Goal: Task Accomplishment & Management: Complete application form

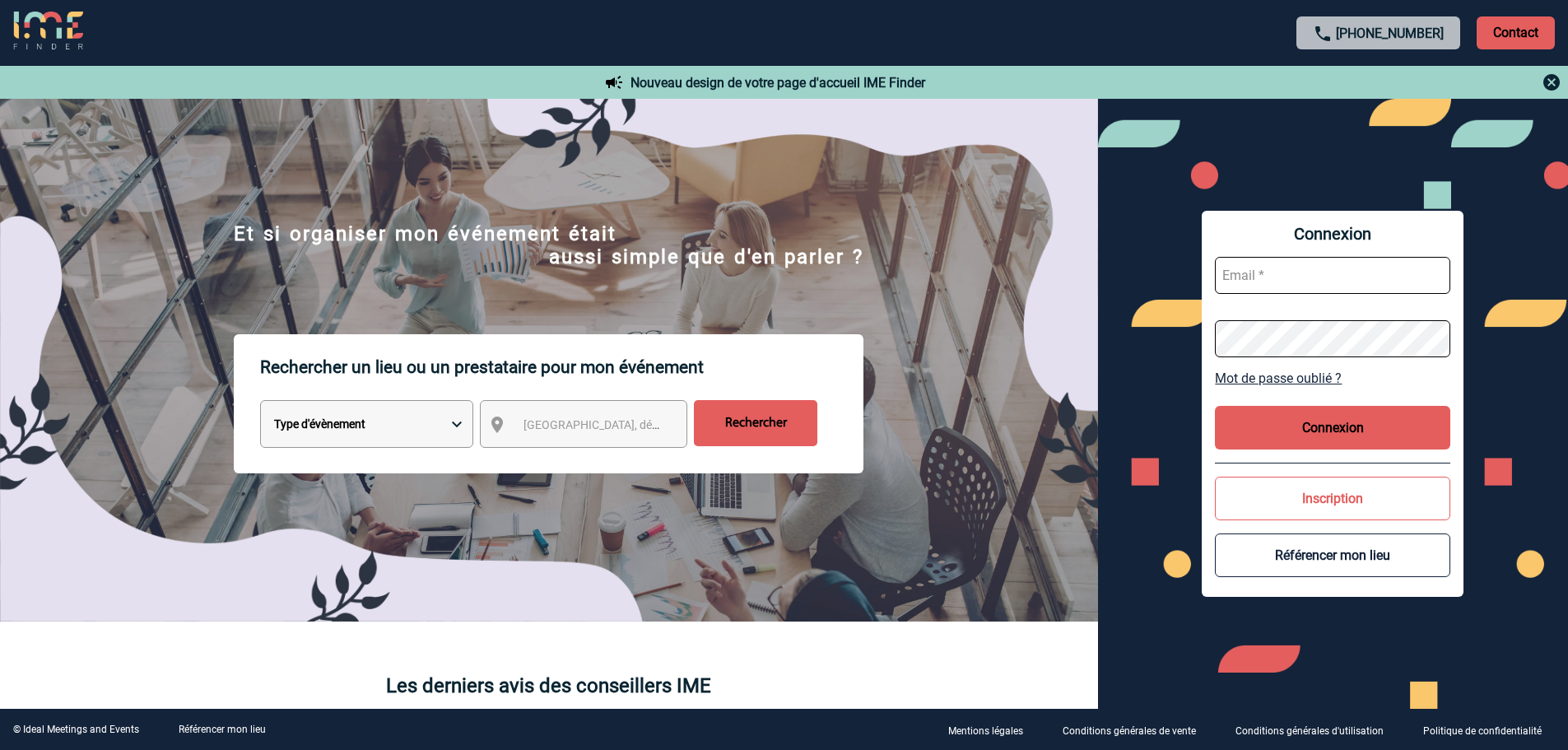
type input "[PERSON_NAME][EMAIL_ADDRESS][DOMAIN_NAME]"
click at [1305, 434] on button "Connexion" at bounding box center [1332, 428] width 235 height 44
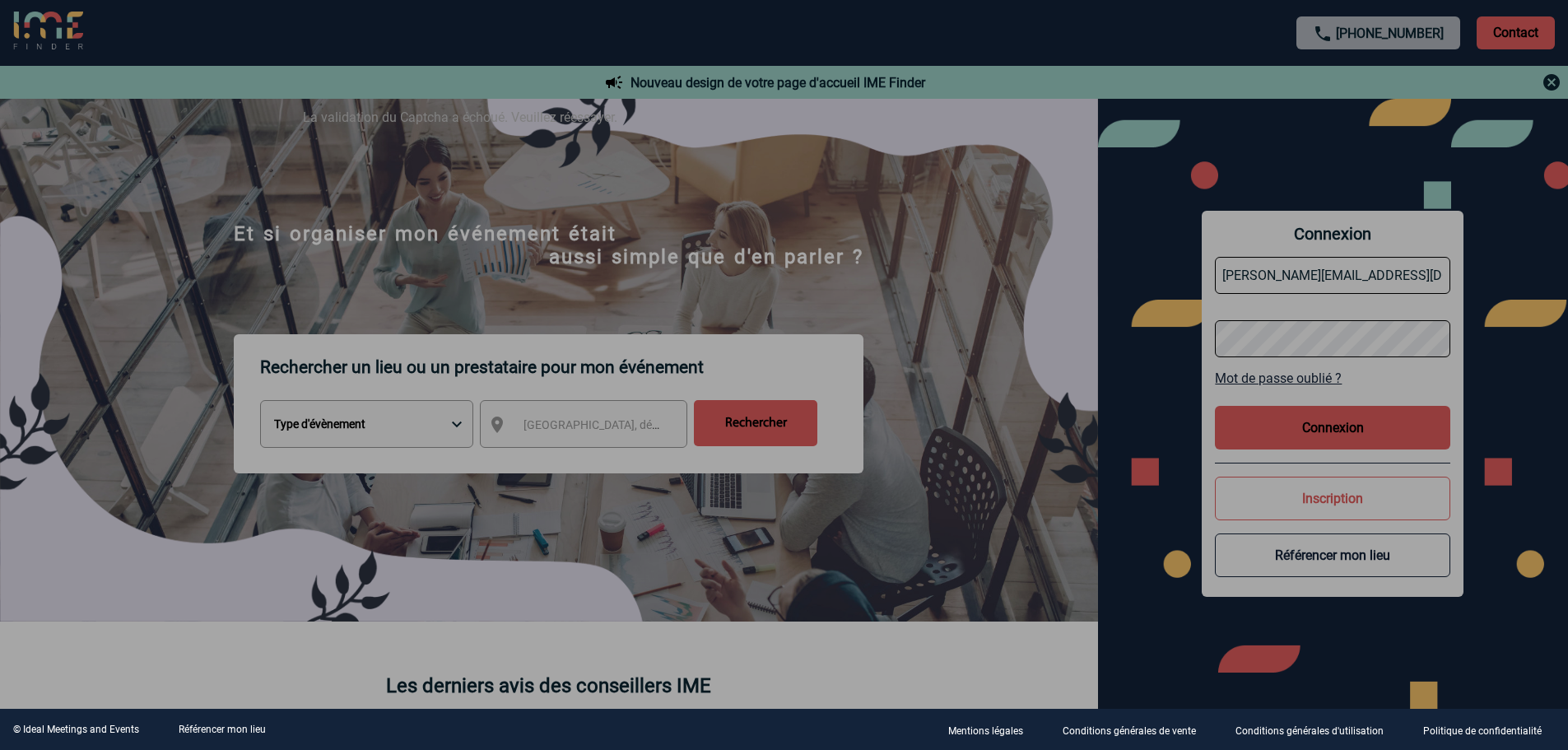
click at [1313, 426] on div at bounding box center [784, 375] width 1568 height 750
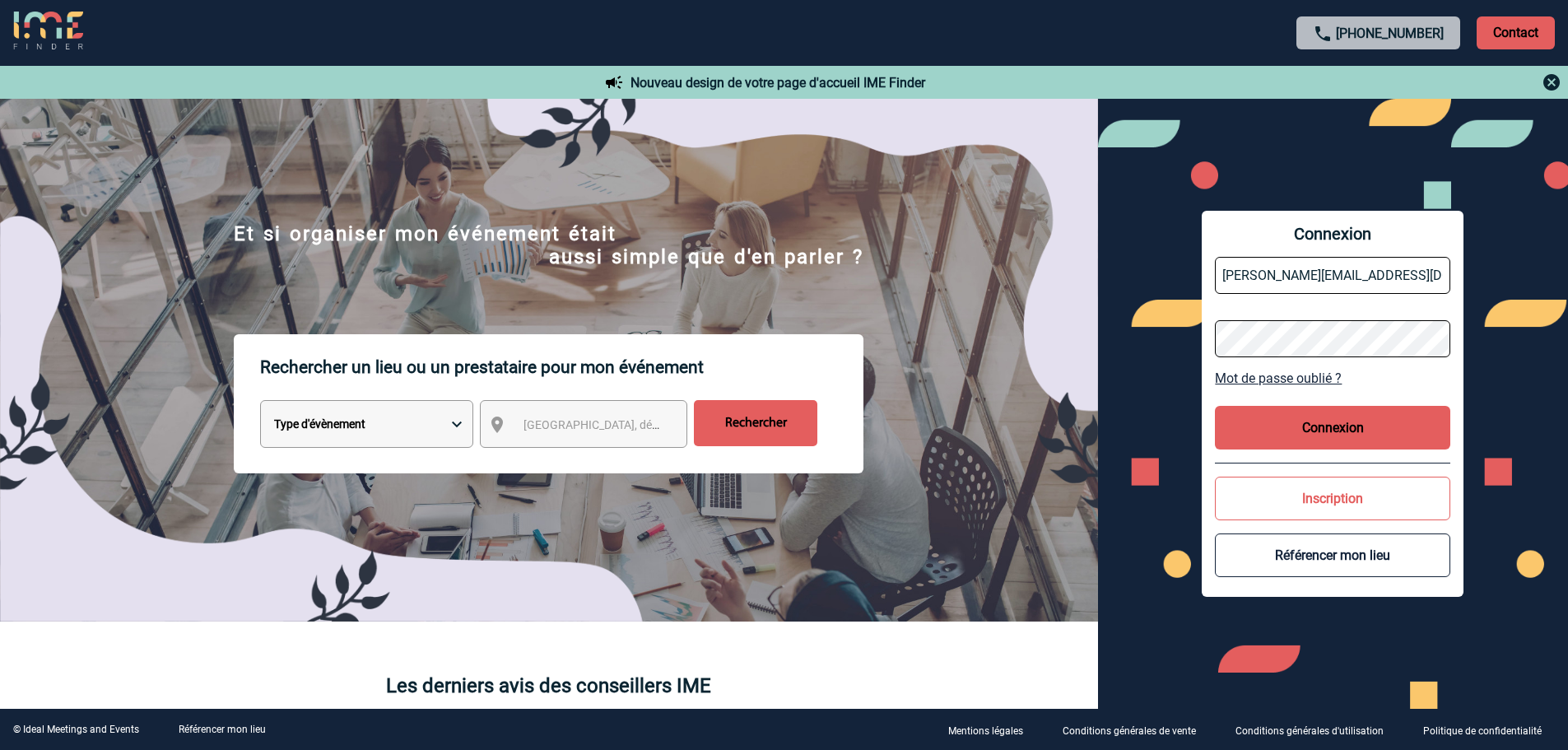
click at [1299, 419] on button "Connexion" at bounding box center [1332, 428] width 235 height 44
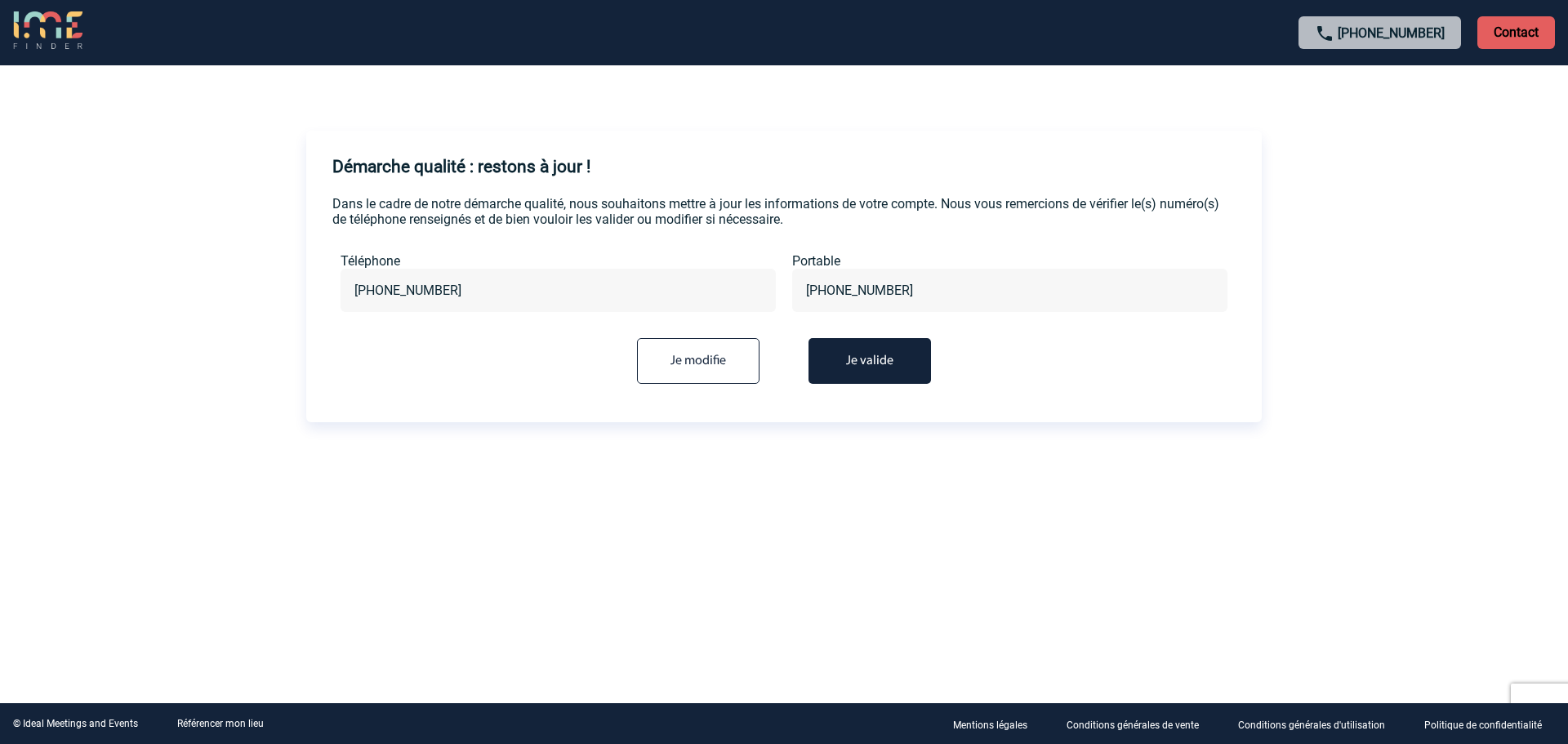
click at [888, 354] on button "Je valide" at bounding box center [870, 360] width 123 height 45
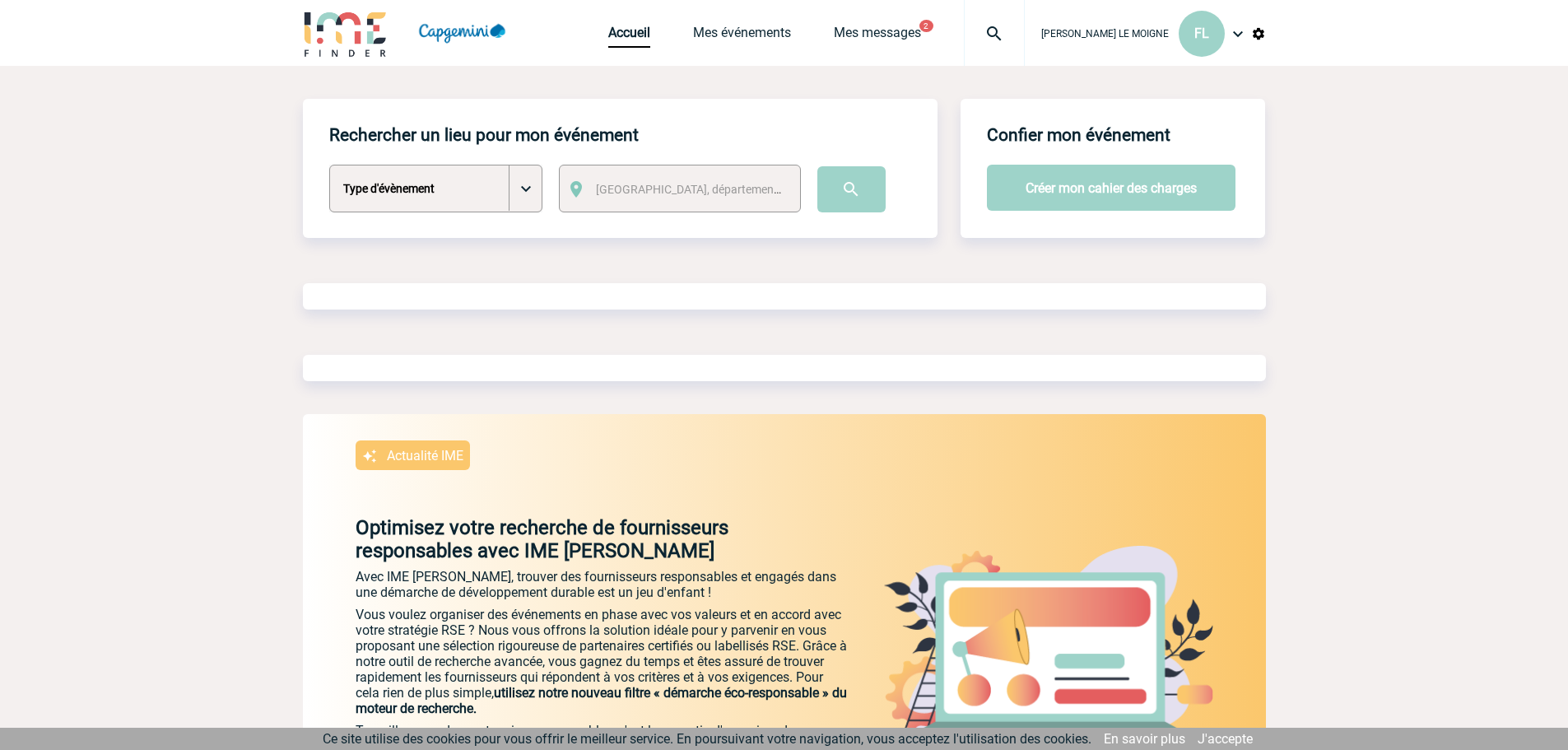
click at [531, 192] on select "Type d'évènement Séminaire avec nuitée Séminaire sans nuitée Repas de groupe Te…" at bounding box center [436, 189] width 214 height 48
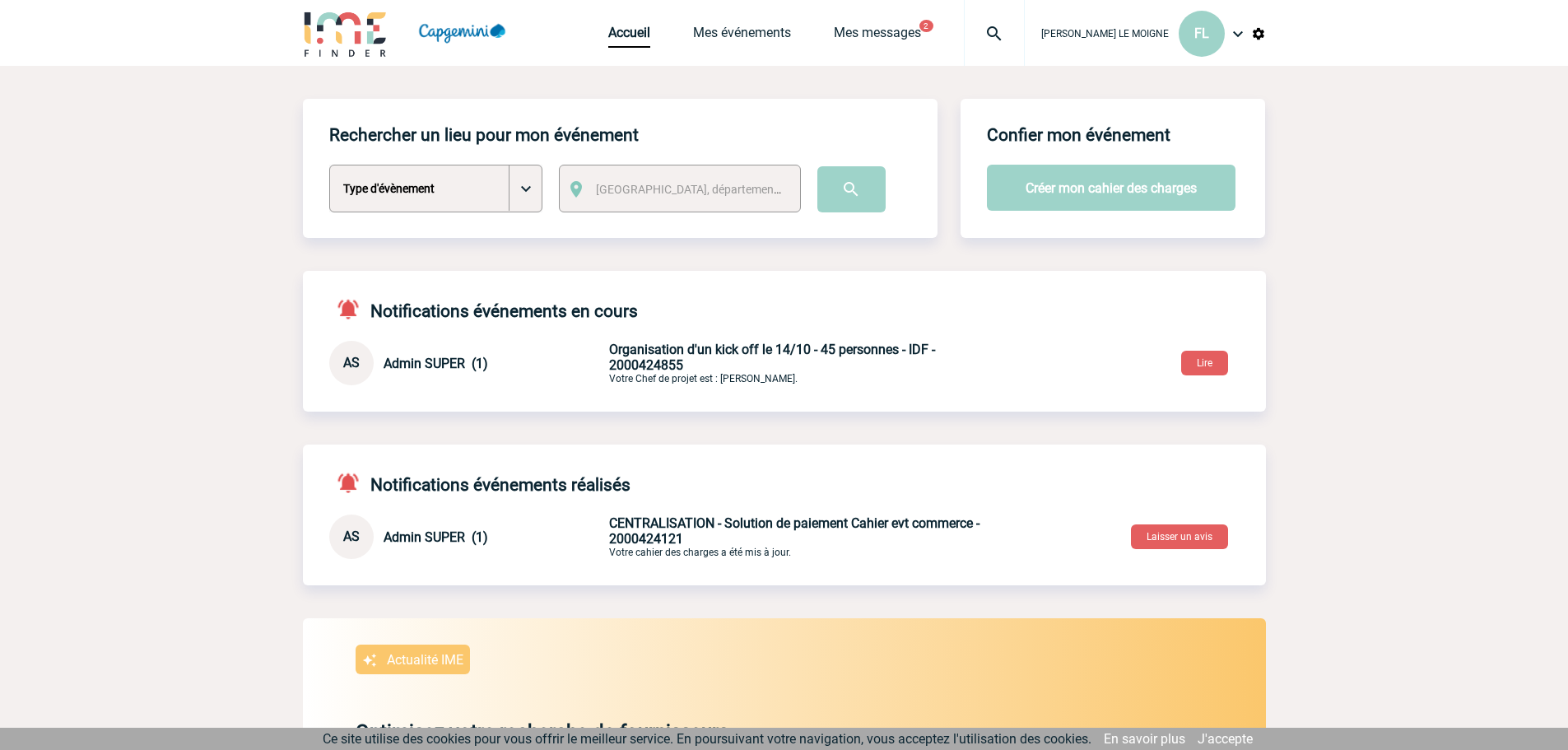
select select "8"
click at [329, 166] on select "Type d'évènement Séminaire avec nuitée Séminaire sans nuitée Repas de groupe Te…" at bounding box center [436, 189] width 214 height 48
click at [680, 185] on span "[GEOGRAPHIC_DATA], département, région..." at bounding box center [710, 190] width 229 height 13
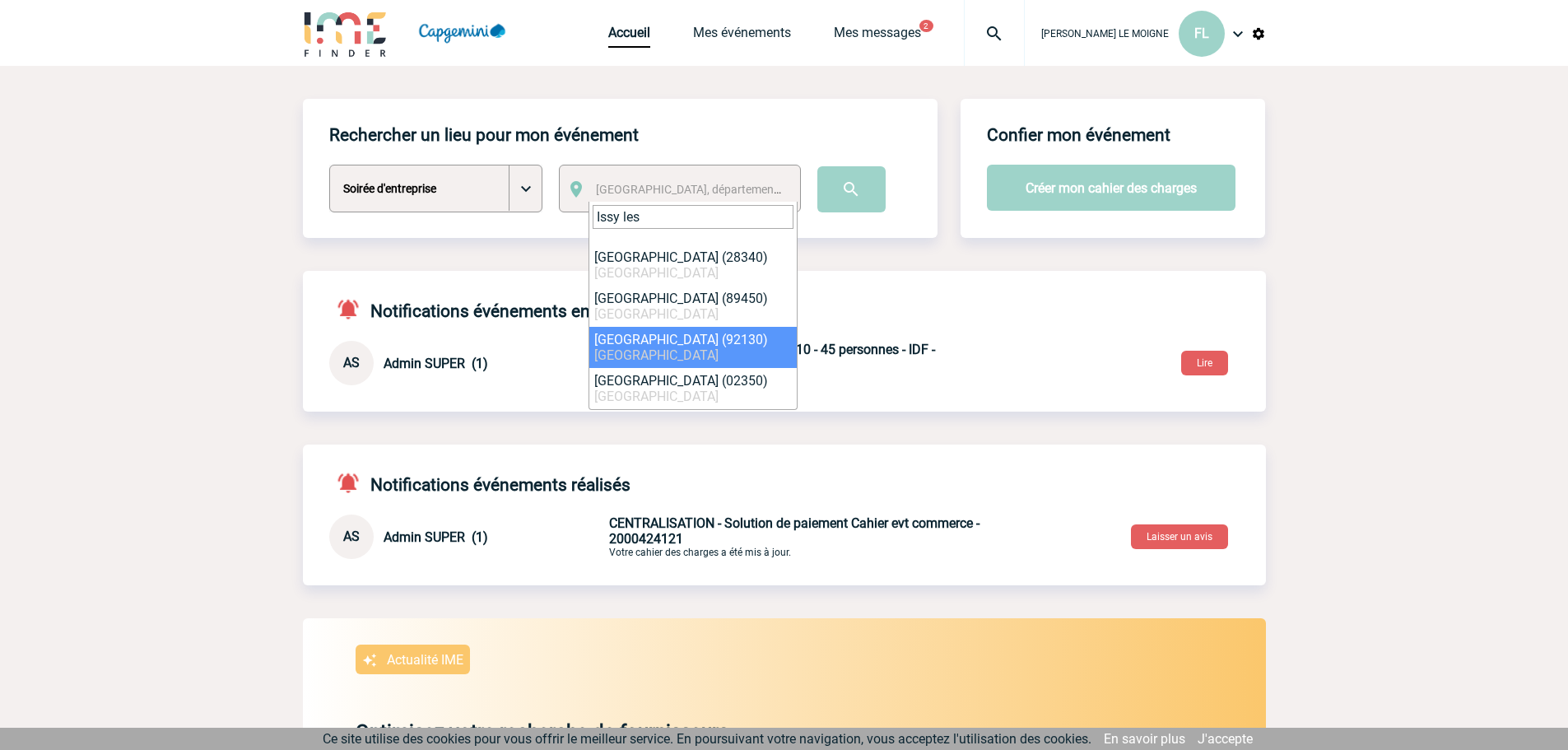
type input "Issy les"
select select "43"
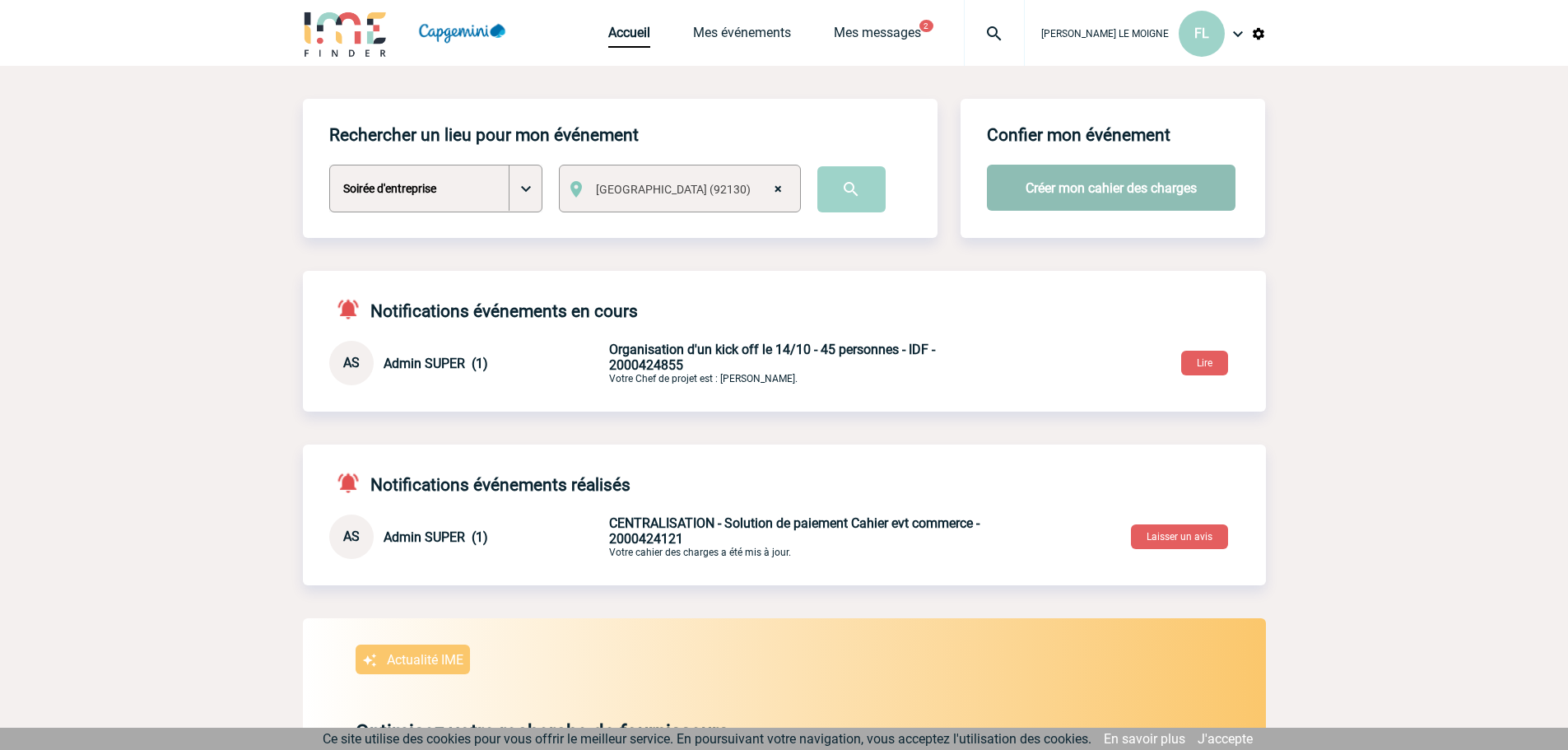
click at [1078, 193] on button "Créer mon cahier des charges" at bounding box center [1110, 188] width 249 height 46
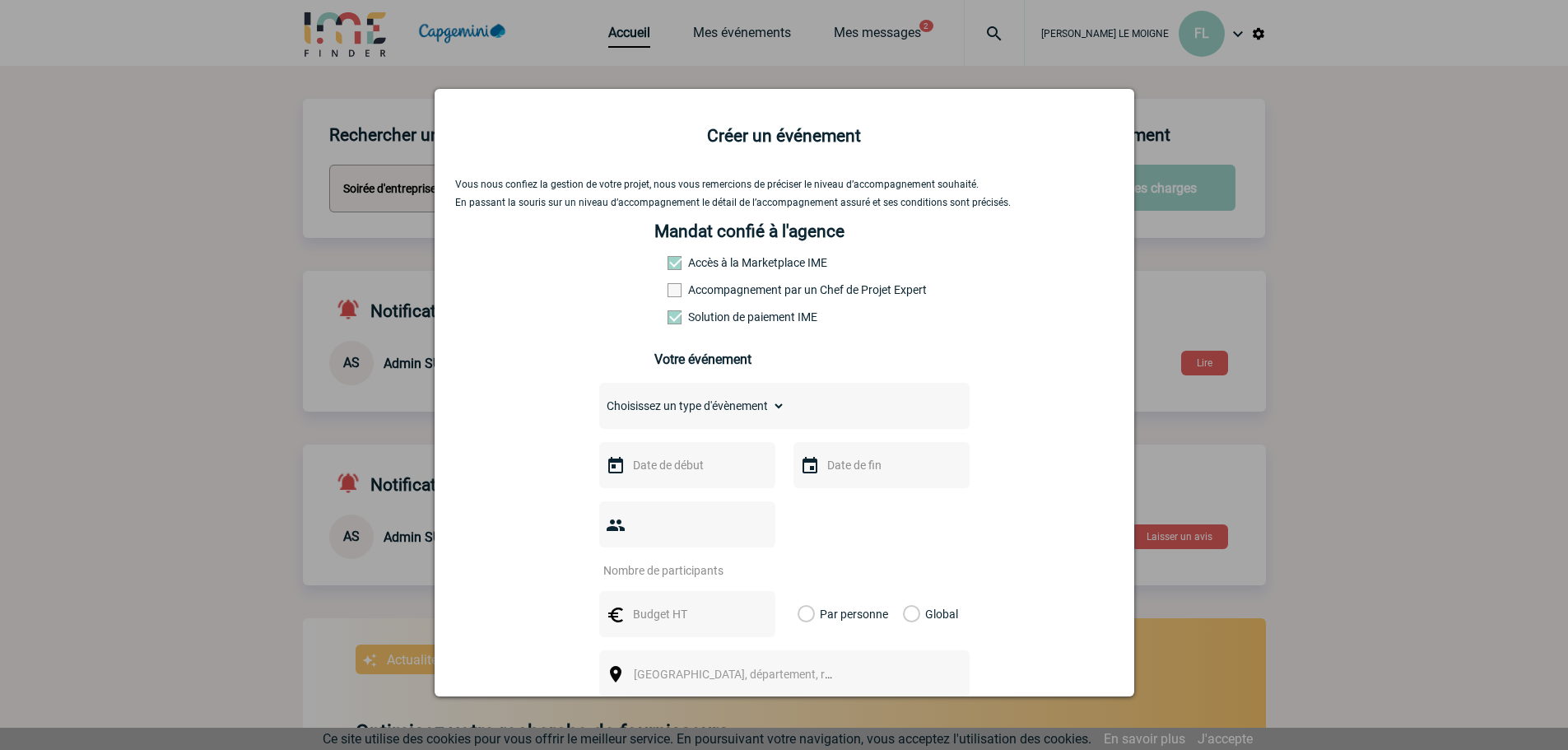
click at [729, 409] on select "Choisissez un type d'évènement Séminaire avec nuitée Séminaire sans nuitée Repa…" at bounding box center [692, 406] width 186 height 23
select select "3"
click at [600, 398] on select "Choisissez un type d'évènement Séminaire avec nuitée Séminaire sans nuitée Repa…" at bounding box center [692, 406] width 186 height 23
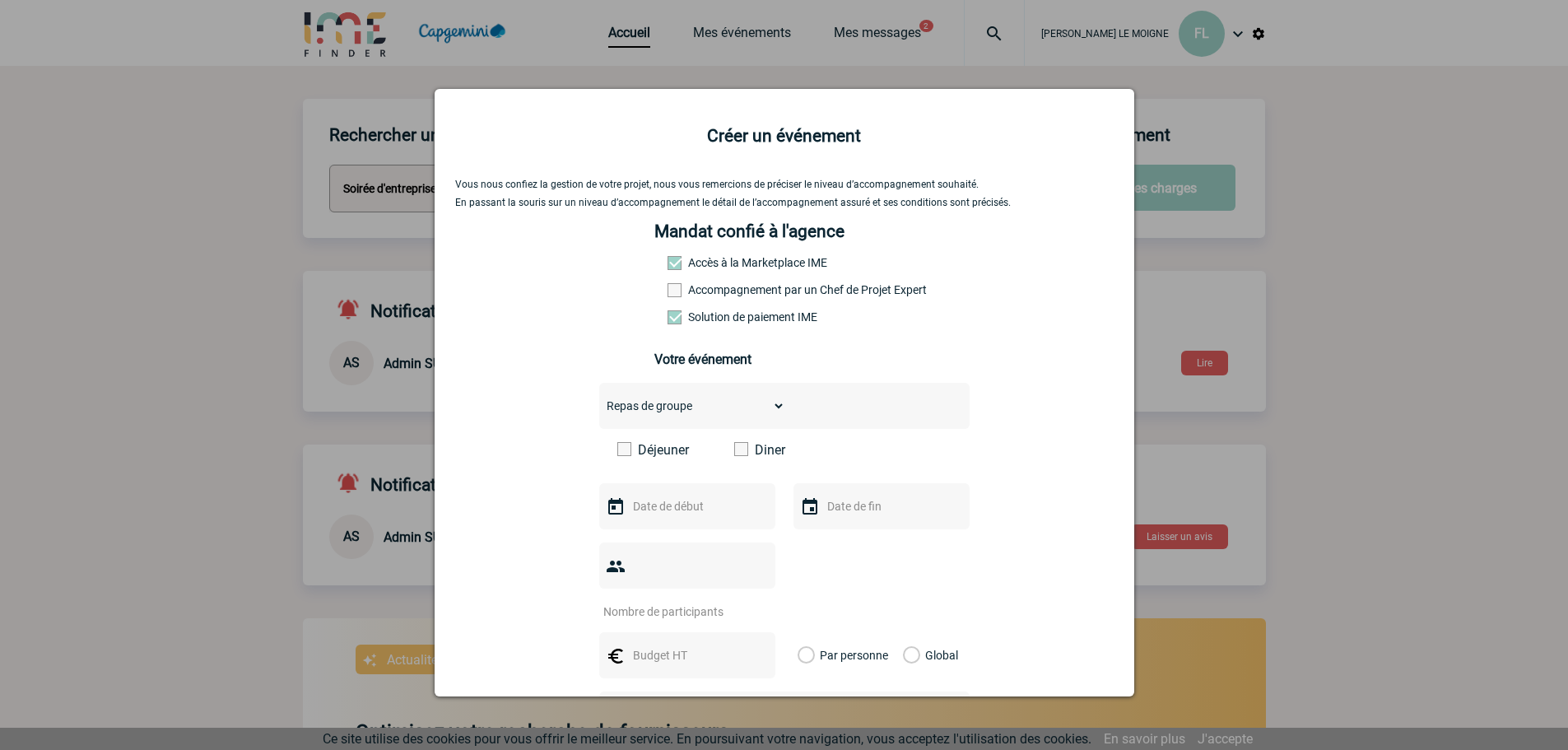
click at [704, 409] on select "Choisissez un type d'évènement Séminaire avec nuitée Séminaire sans nuitée Repa…" at bounding box center [692, 406] width 186 height 23
click at [600, 398] on select "Choisissez un type d'évènement Séminaire avec nuitée Séminaire sans nuitée Repa…" at bounding box center [692, 406] width 186 height 23
click at [734, 453] on span at bounding box center [741, 449] width 14 height 14
click at [0, 0] on input "Diner" at bounding box center [0, 0] width 0 height 0
click at [665, 512] on input "text" at bounding box center [685, 506] width 113 height 21
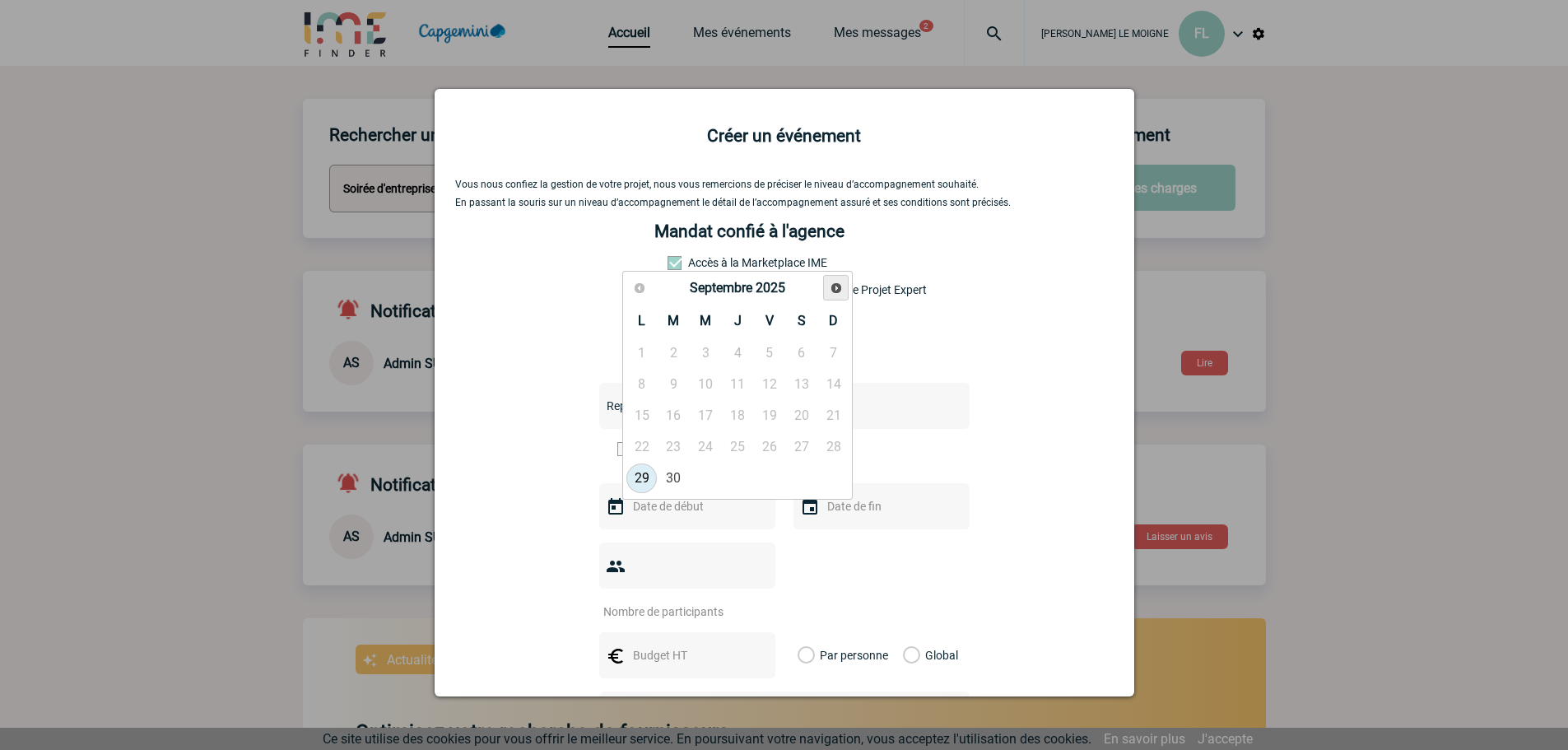
click at [831, 286] on span "Suivant" at bounding box center [836, 288] width 13 height 13
click at [838, 287] on span "Suivant" at bounding box center [836, 288] width 13 height 13
click at [835, 288] on span "Suivant" at bounding box center [836, 288] width 13 height 13
click at [737, 383] on link "11" at bounding box center [738, 384] width 31 height 30
type input "11-12-2025"
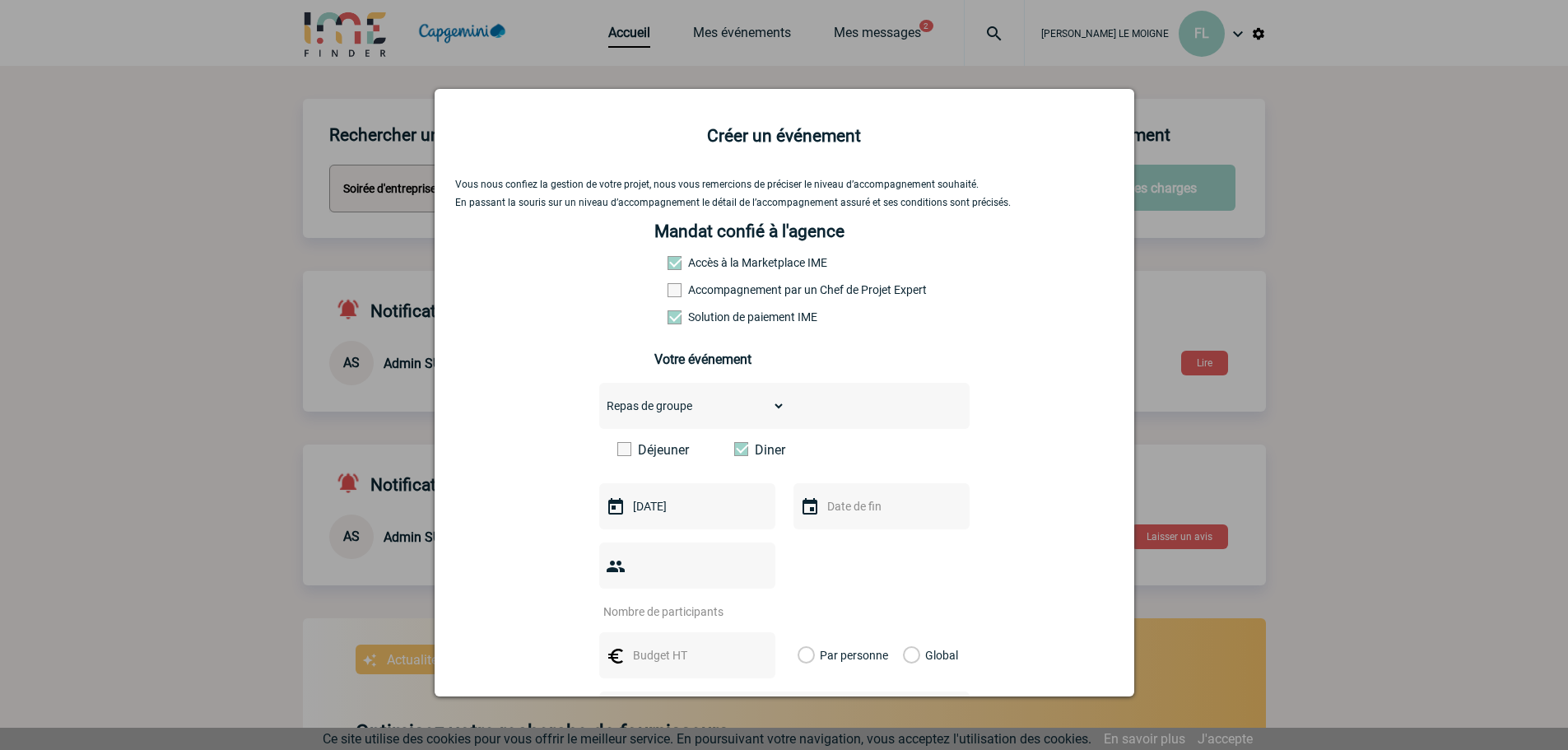
click at [837, 517] on input "text" at bounding box center [879, 506] width 113 height 21
click at [931, 394] on link "11" at bounding box center [932, 384] width 31 height 30
type input "11-12-2025"
click at [686, 600] on input "number" at bounding box center [677, 611] width 154 height 21
type input "60"
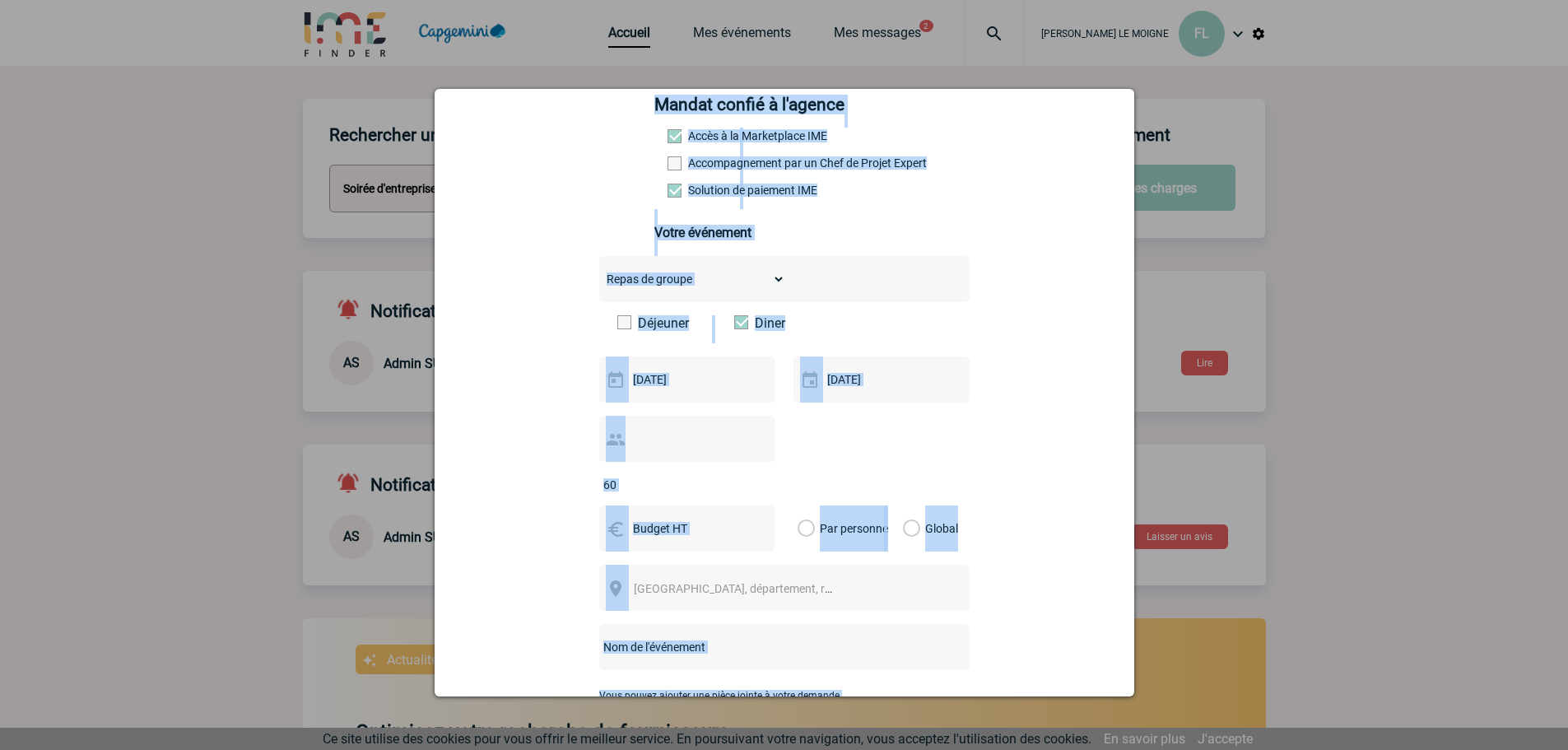
scroll to position [138, 0]
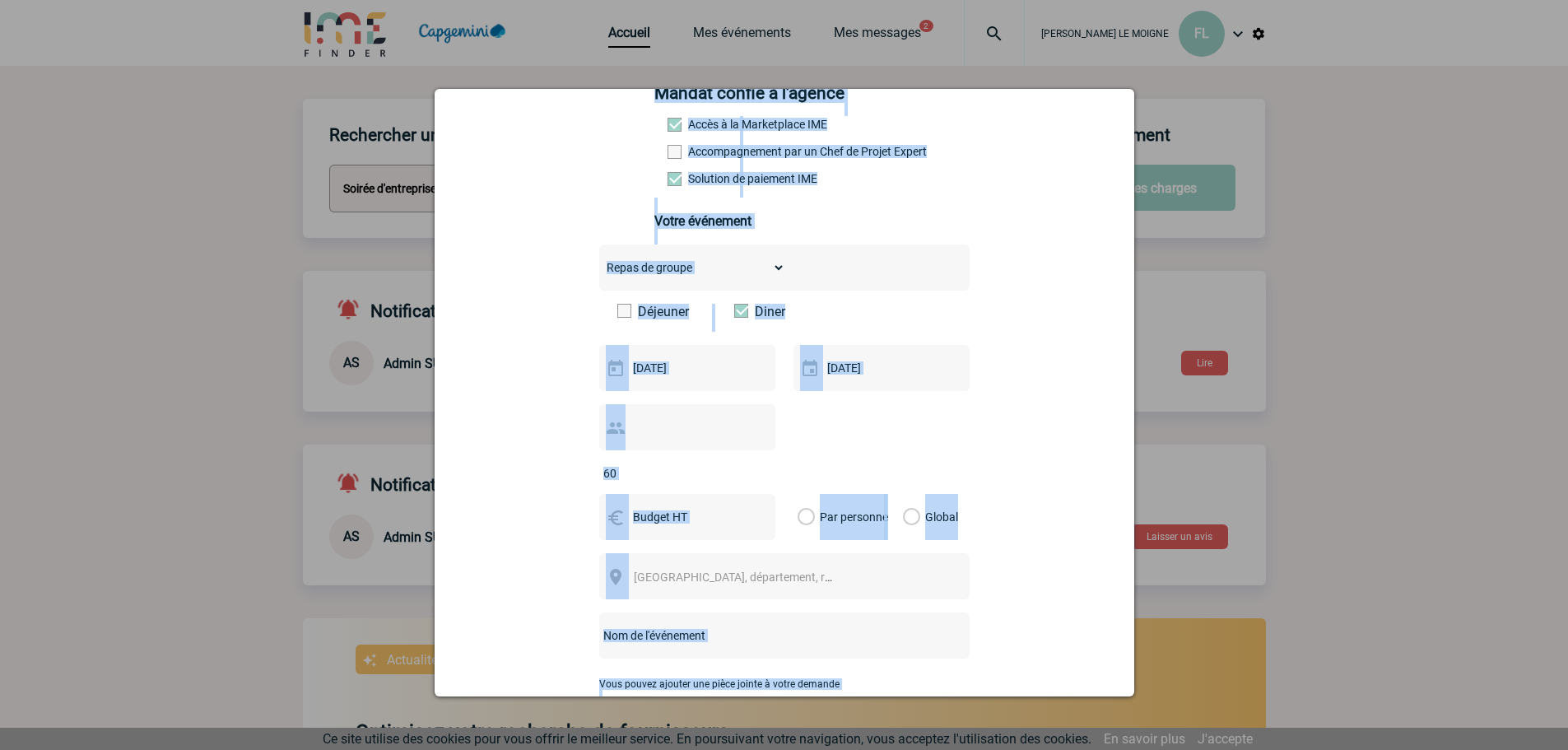
drag, startPoint x: 1134, startPoint y: 466, endPoint x: 1137, endPoint y: 545, distance: 79.1
click at [1137, 545] on body "Florence LE MOIGNE FL Accueil Mes événements 2" at bounding box center [784, 573] width 1568 height 1145
click at [903, 494] on label "Global" at bounding box center [907, 517] width 10 height 46
click at [0, 0] on input "Global" at bounding box center [0, 0] width 0 height 0
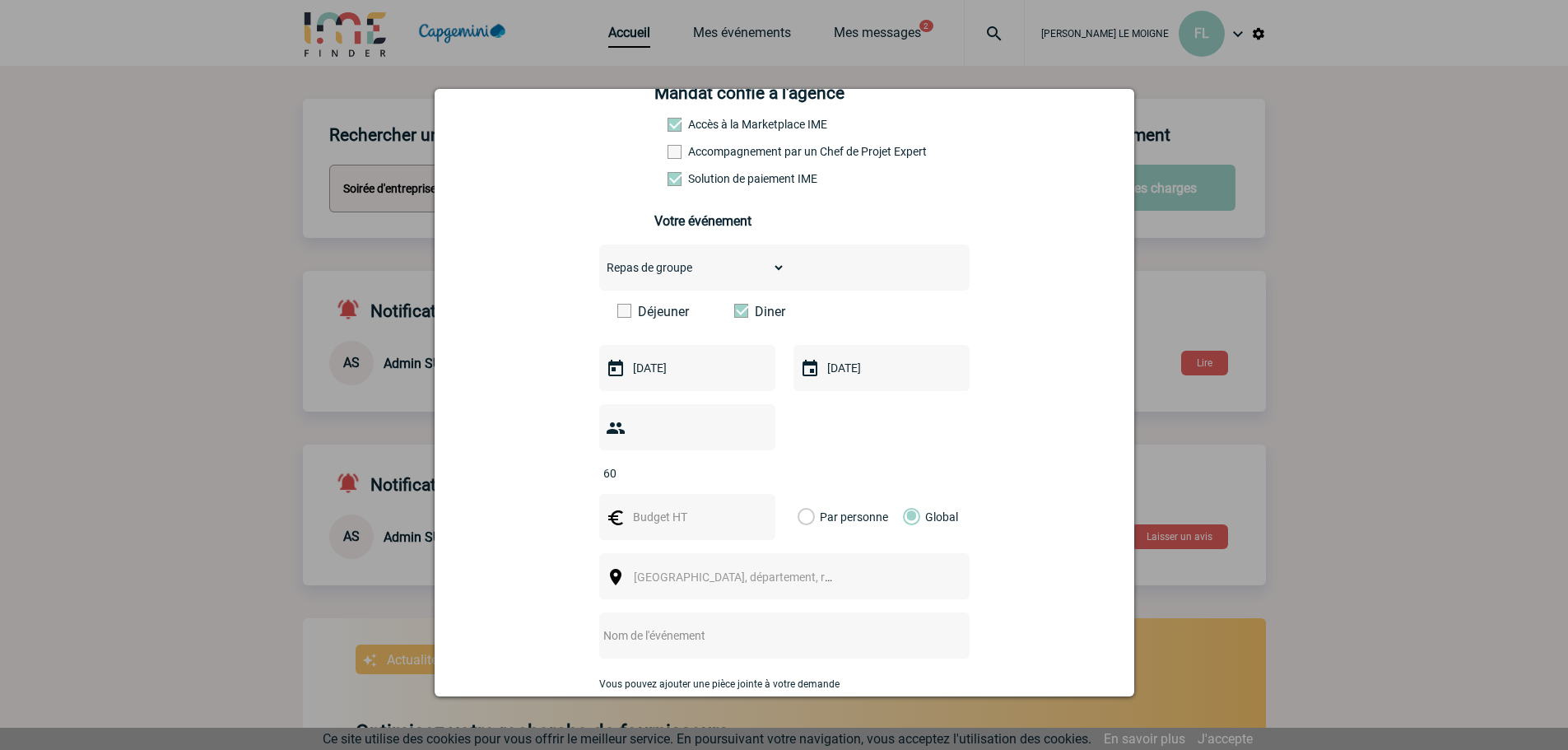
click at [657, 570] on span "[GEOGRAPHIC_DATA], département, région..." at bounding box center [748, 577] width 229 height 13
click at [653, 506] on input "text" at bounding box center [685, 517] width 113 height 21
click at [652, 506] on input "text" at bounding box center [685, 517] width 113 height 21
type input "4000"
click at [764, 570] on span "[GEOGRAPHIC_DATA], département, région..." at bounding box center [748, 577] width 229 height 13
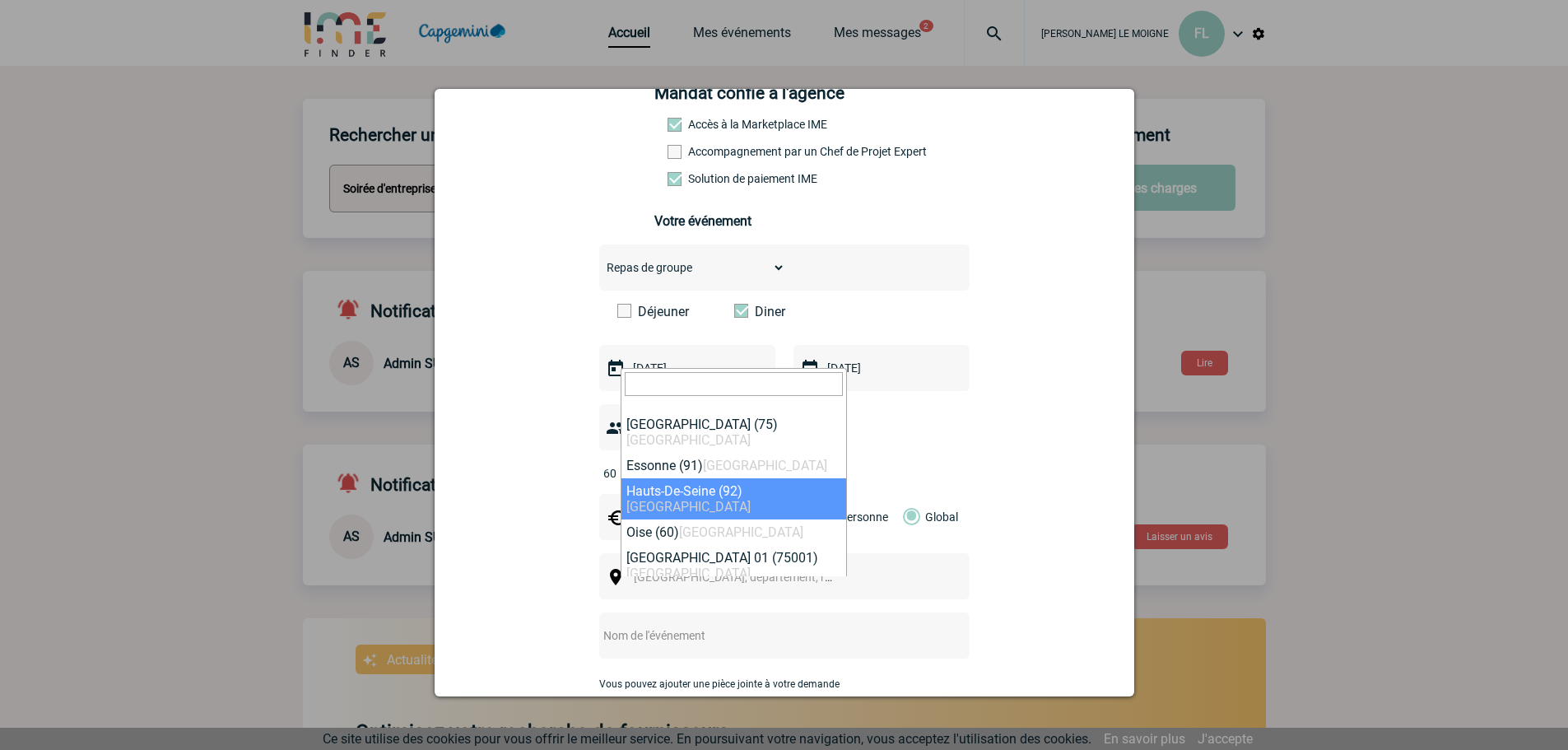
select select "25"
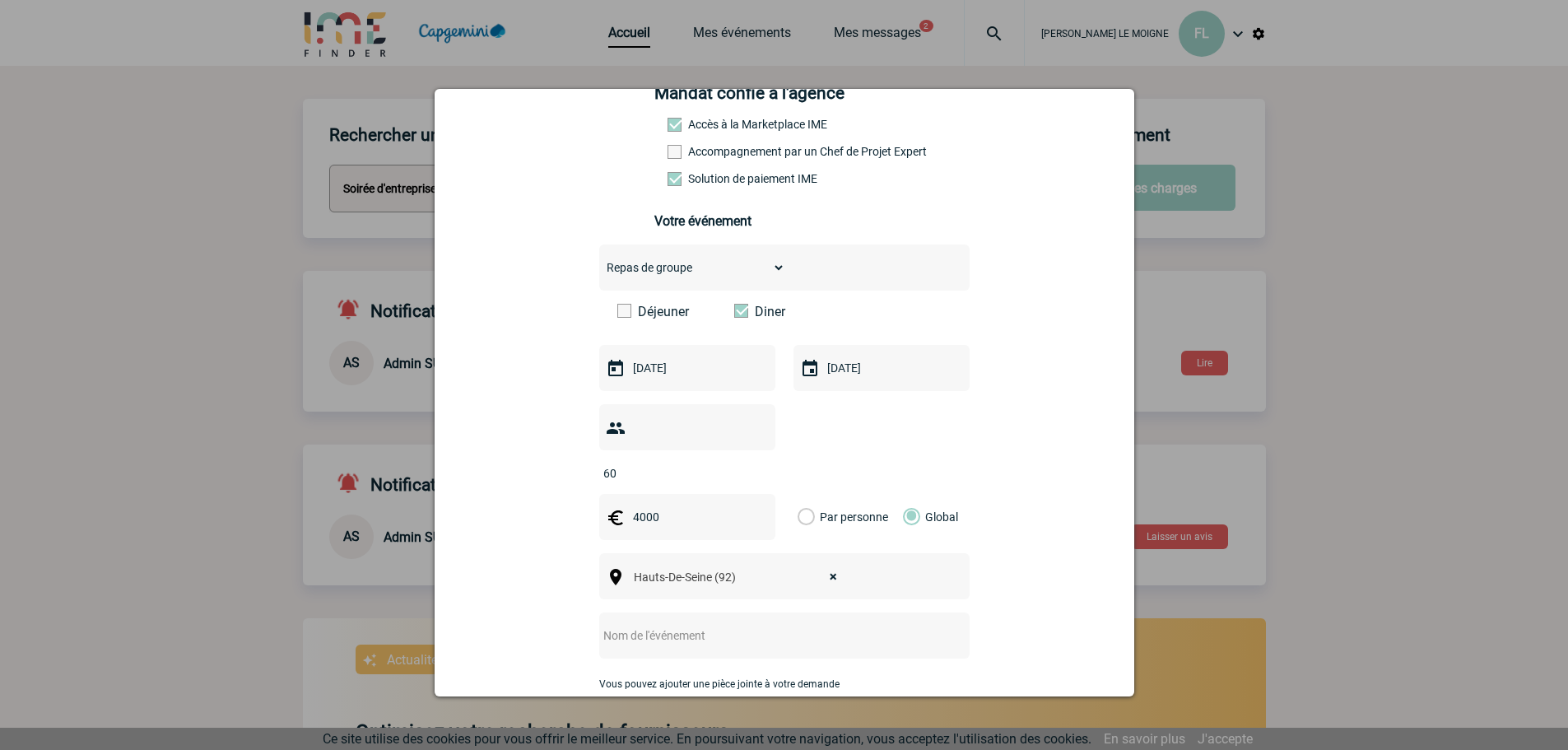
scroll to position [220, 0]
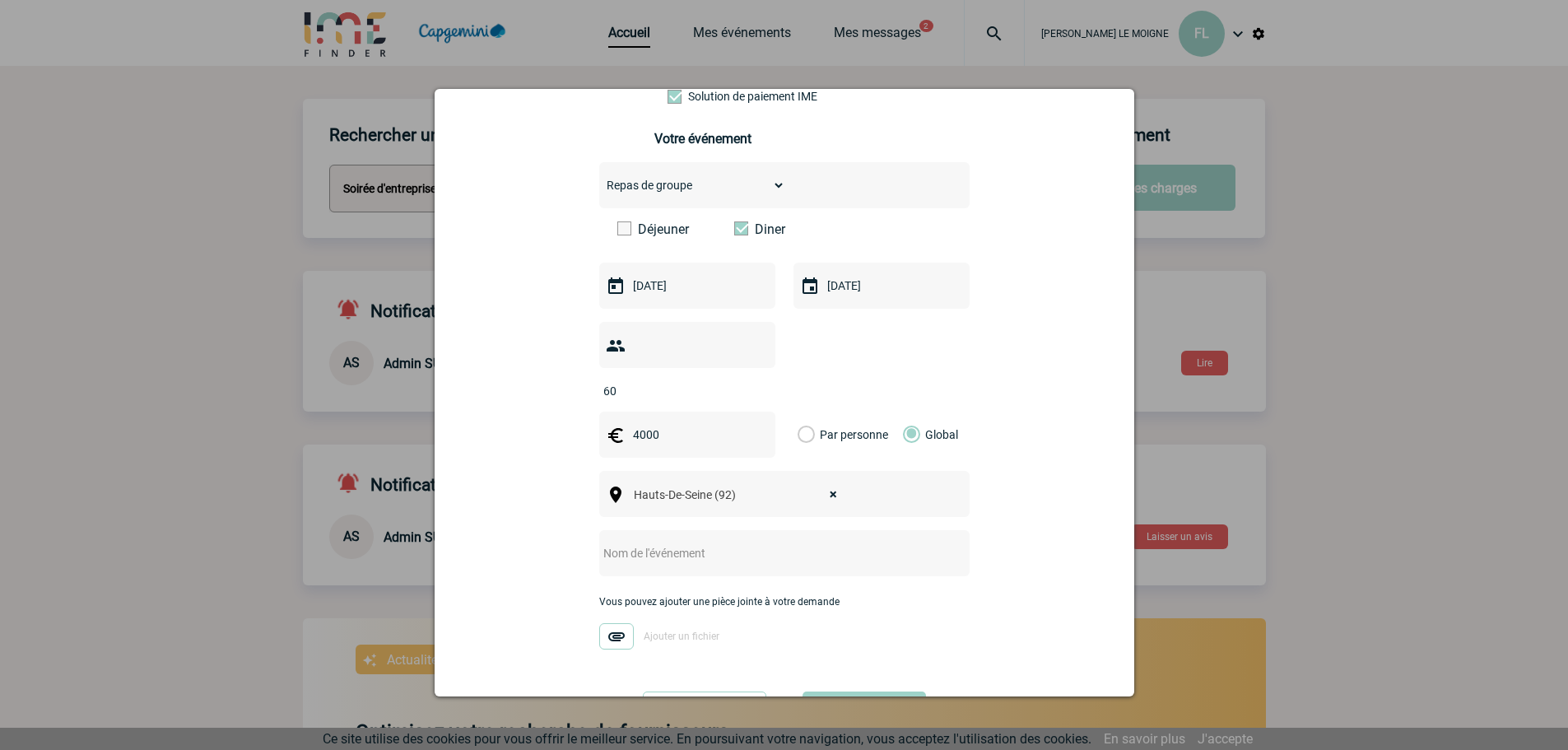
click at [676, 542] on input "text" at bounding box center [763, 553] width 327 height 21
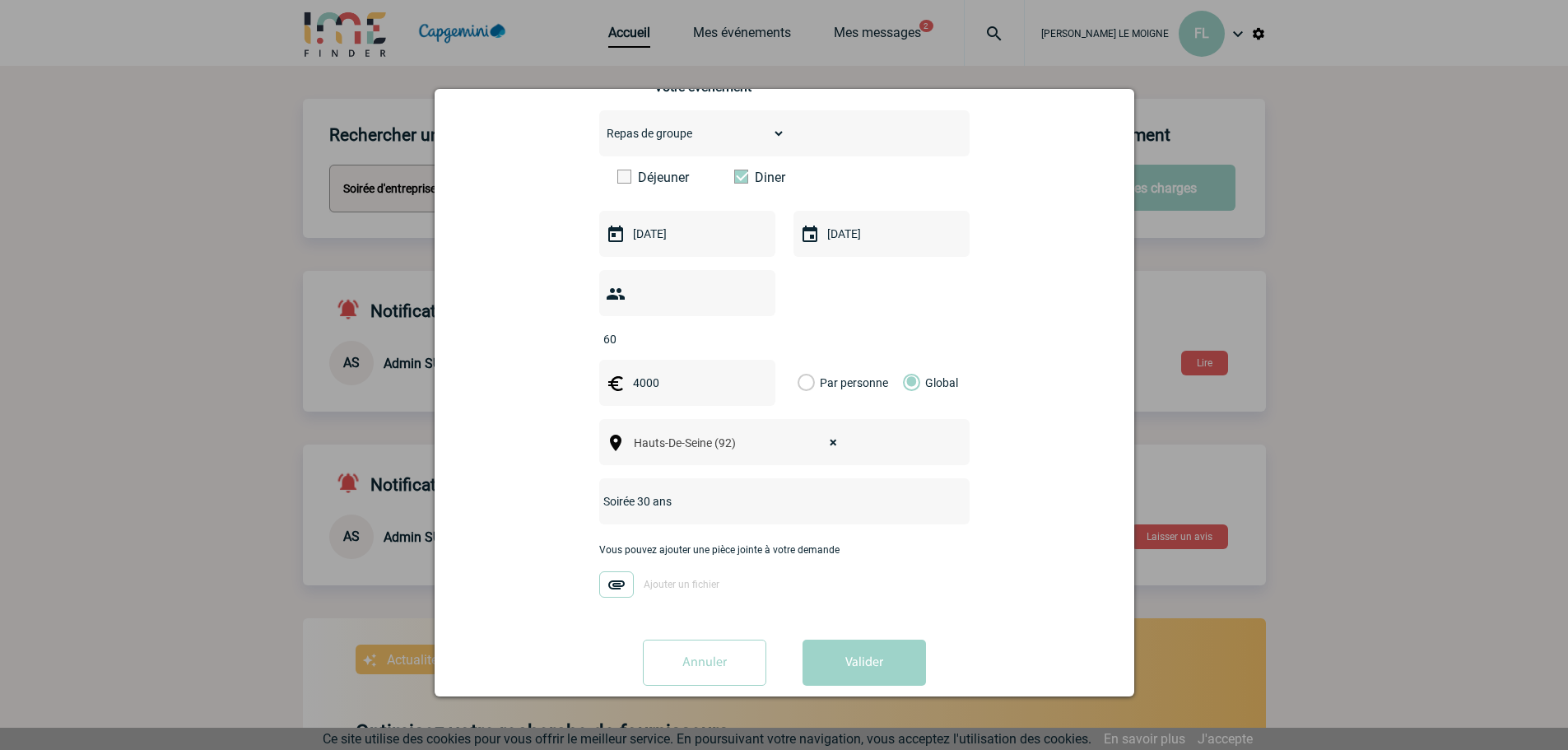
type input "Soirée 30 ans"
click at [672, 578] on span "Ajouter un fichier" at bounding box center [681, 584] width 75 height 11
click at [0, 0] on input "Ajouter un fichier" at bounding box center [0, 0] width 0 height 0
click at [857, 639] on button "Valider" at bounding box center [865, 662] width 124 height 46
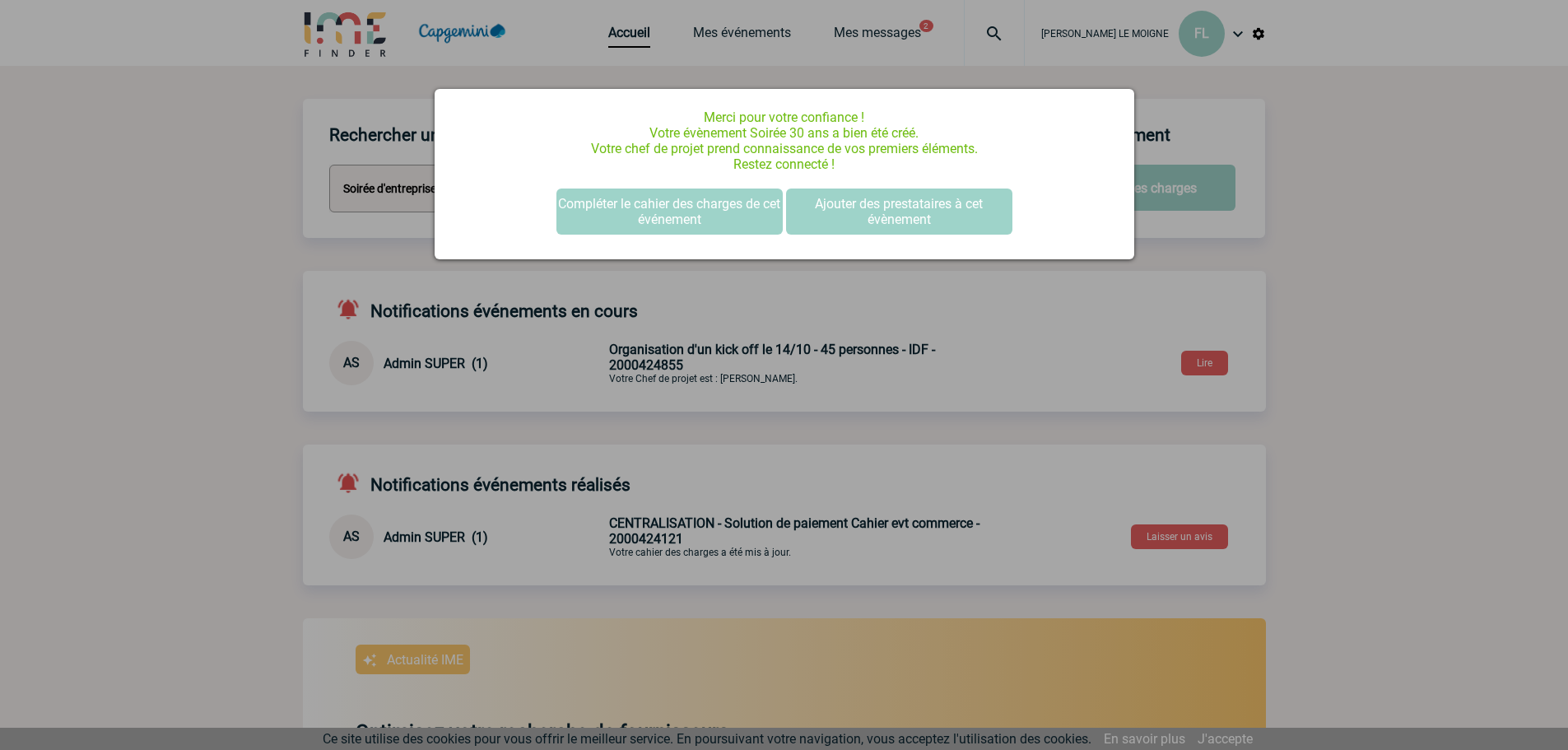
scroll to position [0, 0]
click at [700, 209] on button "Compléter le cahier des charges de cet événement" at bounding box center [669, 212] width 226 height 46
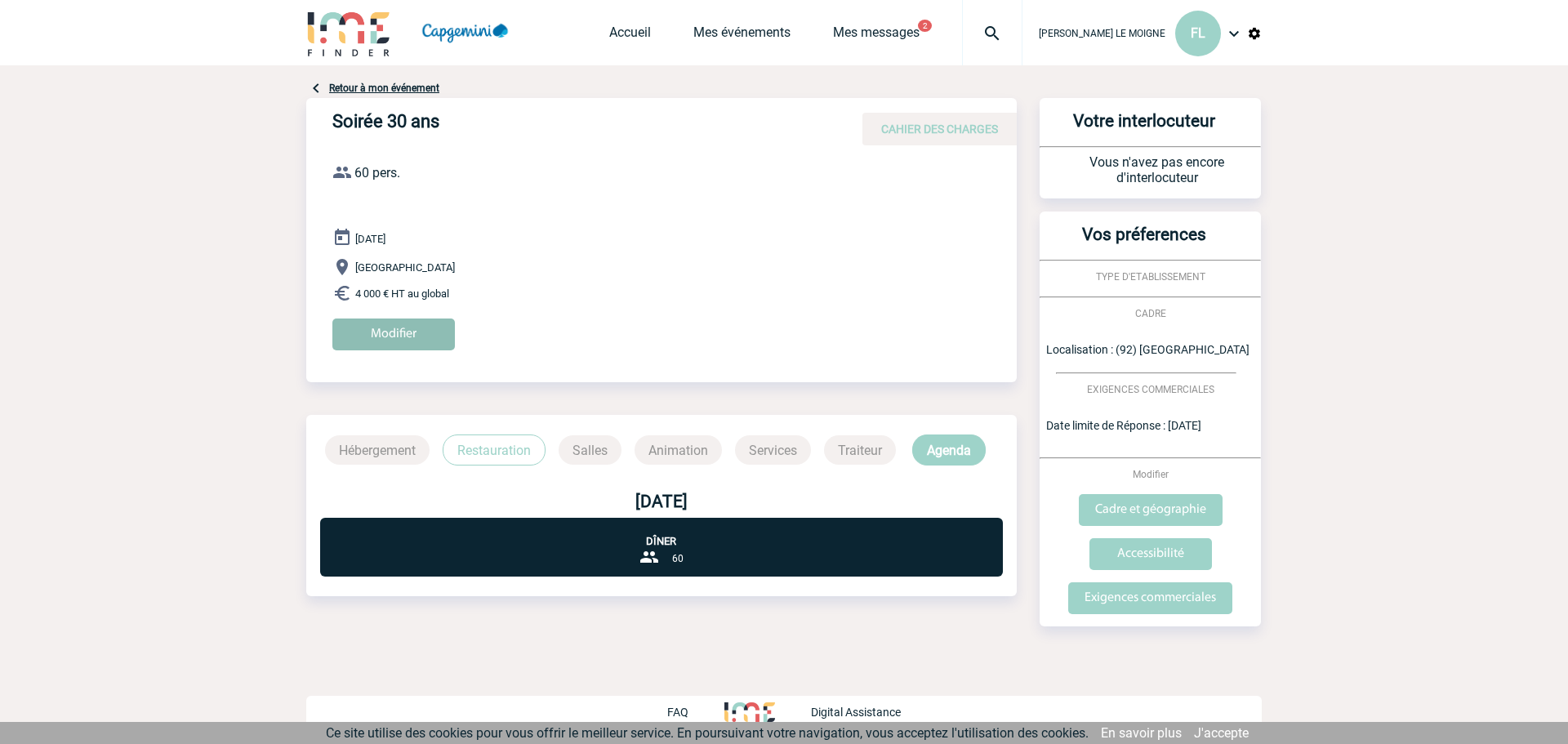
click at [428, 321] on input "Modifier" at bounding box center [393, 335] width 123 height 32
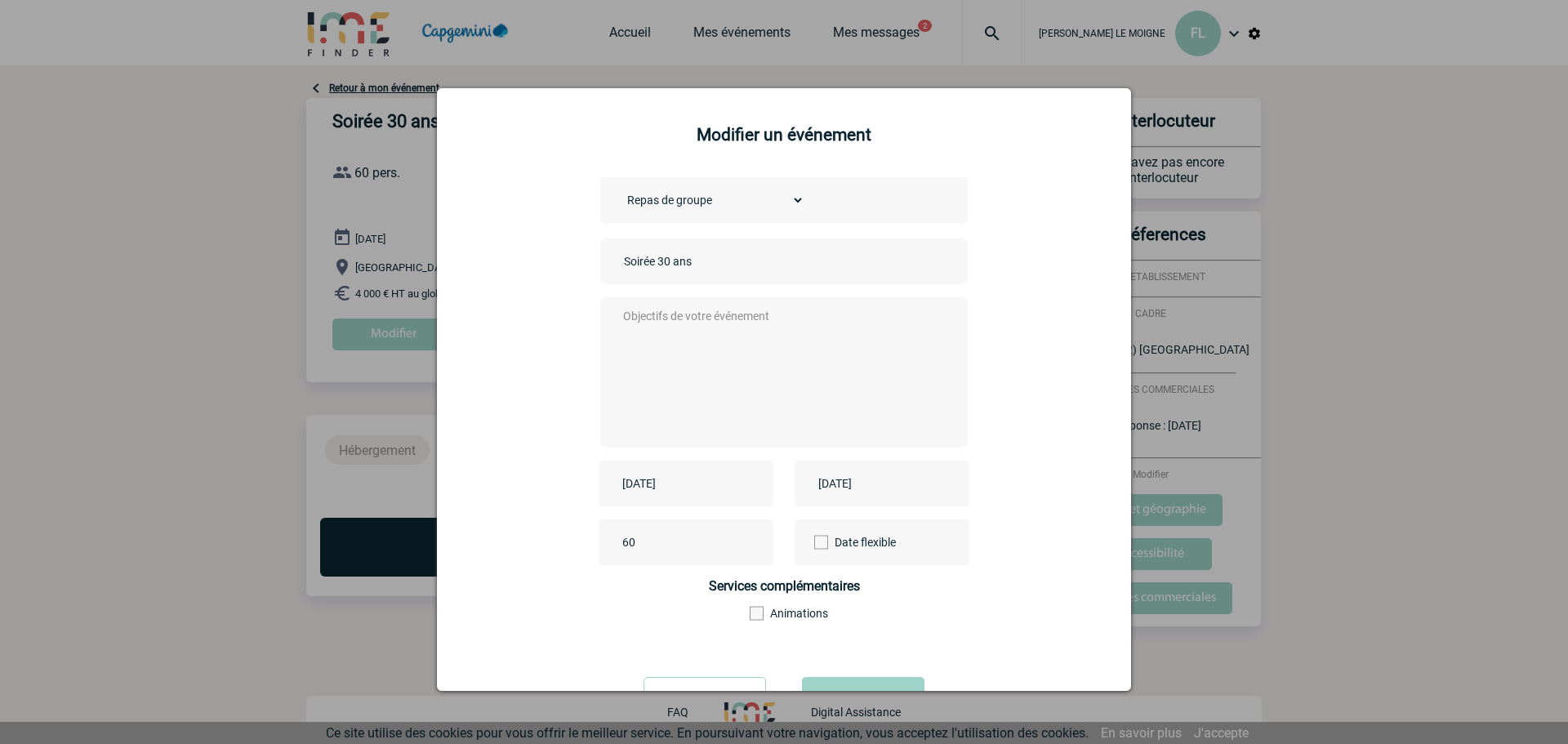
click at [649, 312] on textarea at bounding box center [780, 371] width 322 height 130
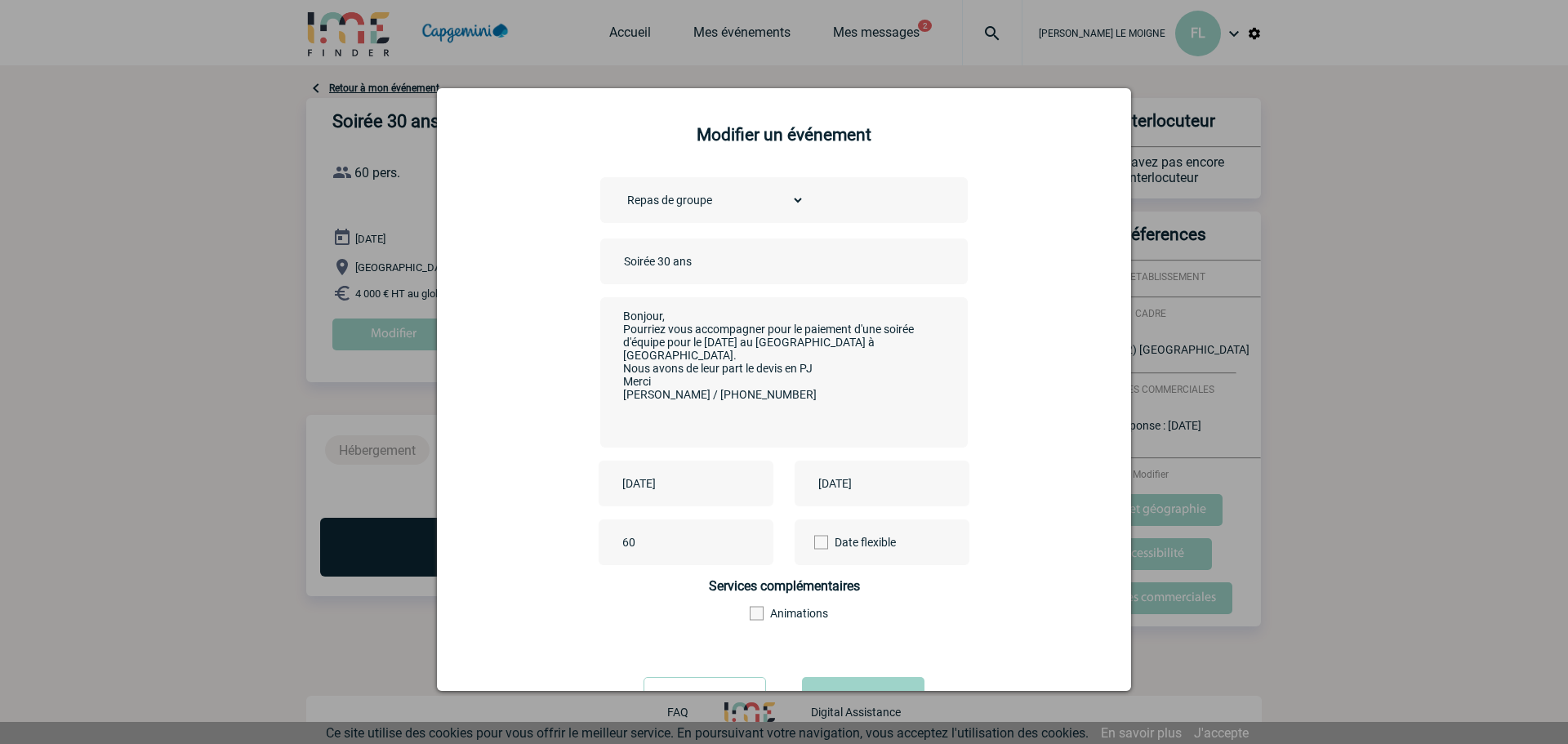
scroll to position [70, 0]
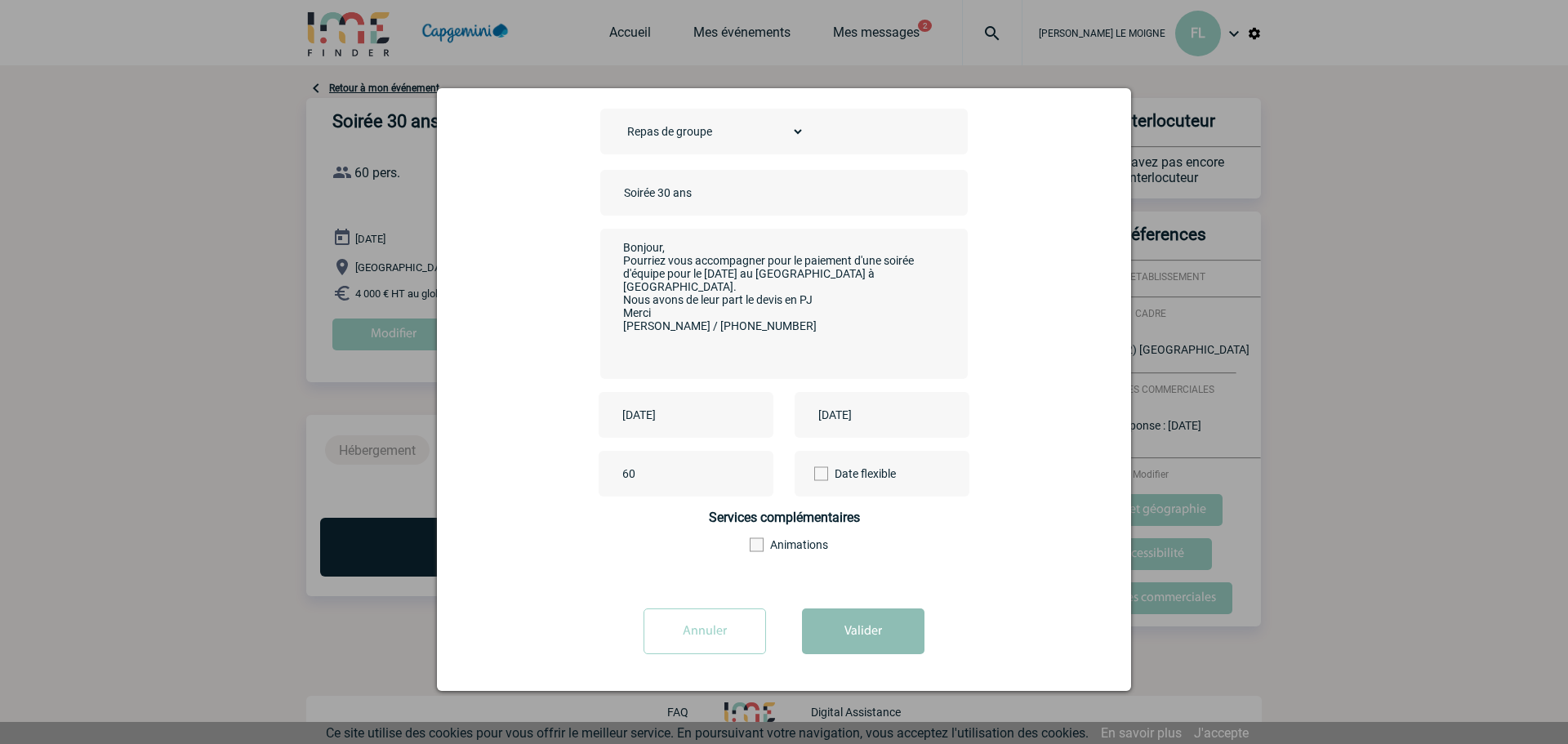
type textarea "Bonjour, Pourriez vous accompagner pour le paiement d'une soirée d'équipe pour …"
click at [873, 637] on button "Valider" at bounding box center [863, 631] width 123 height 45
